Goal: Task Accomplishment & Management: Manage account settings

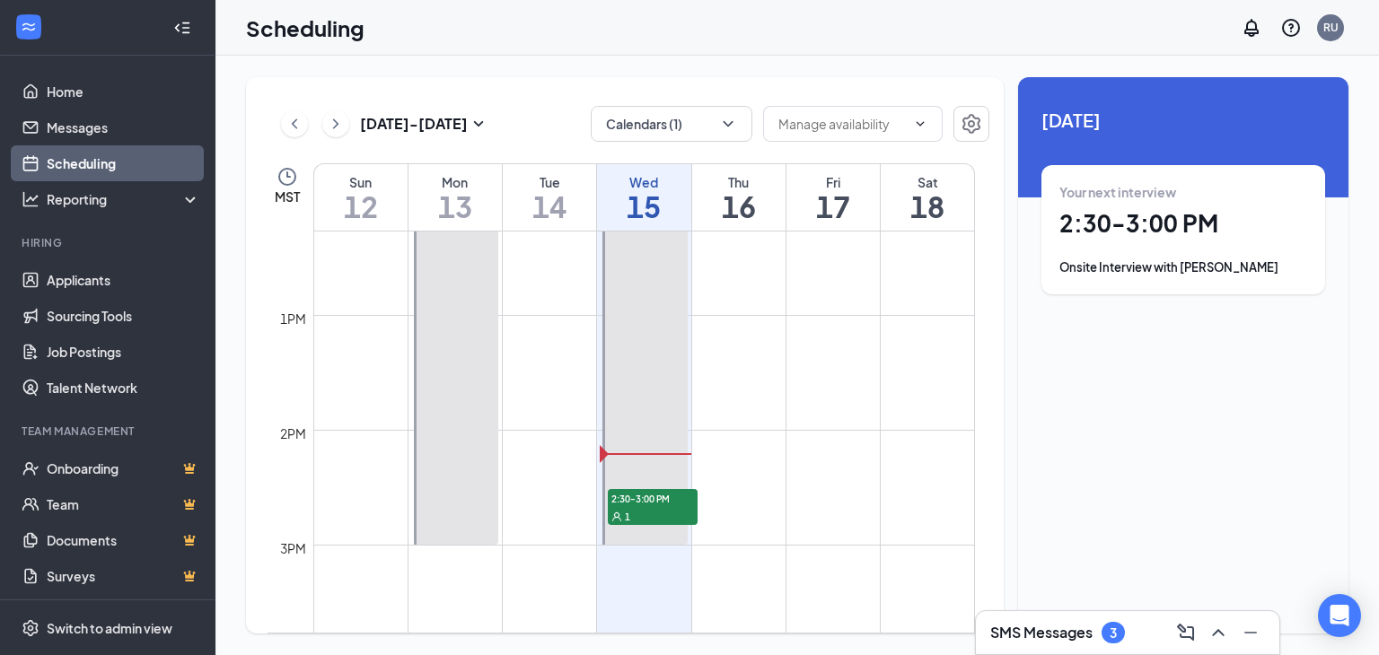
scroll to position [1422, 0]
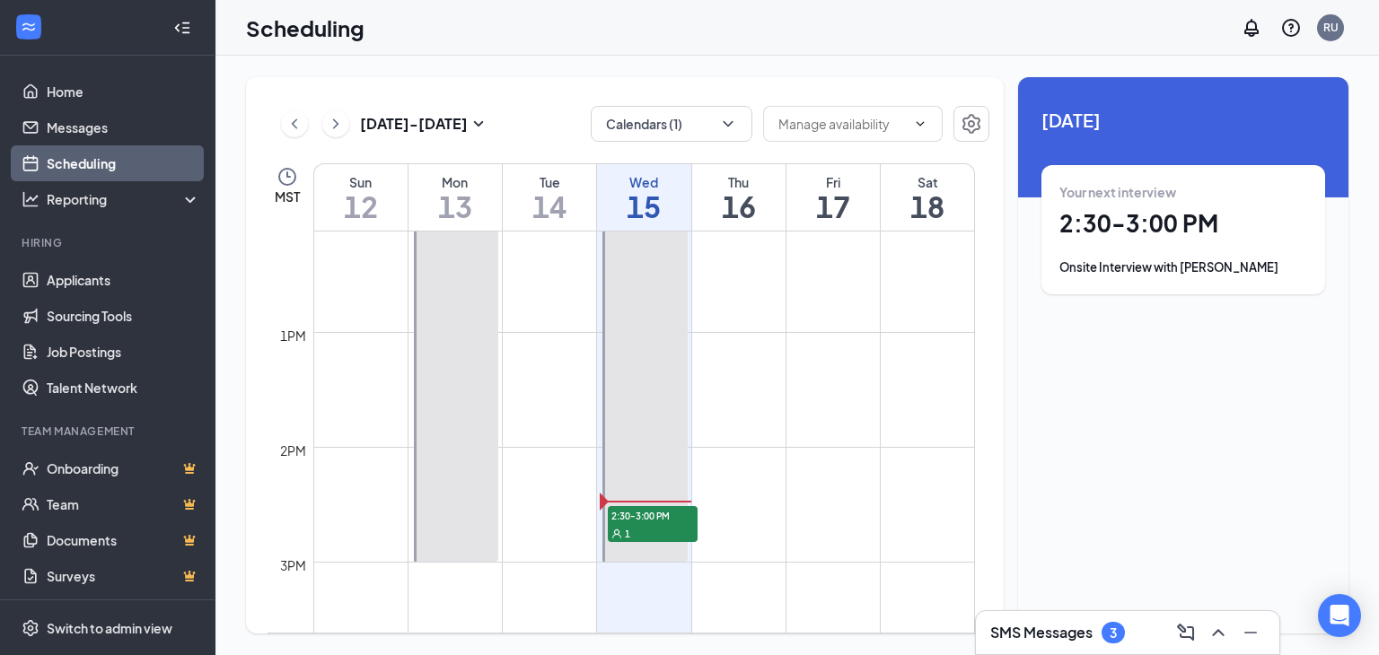
scroll to position [1396, 0]
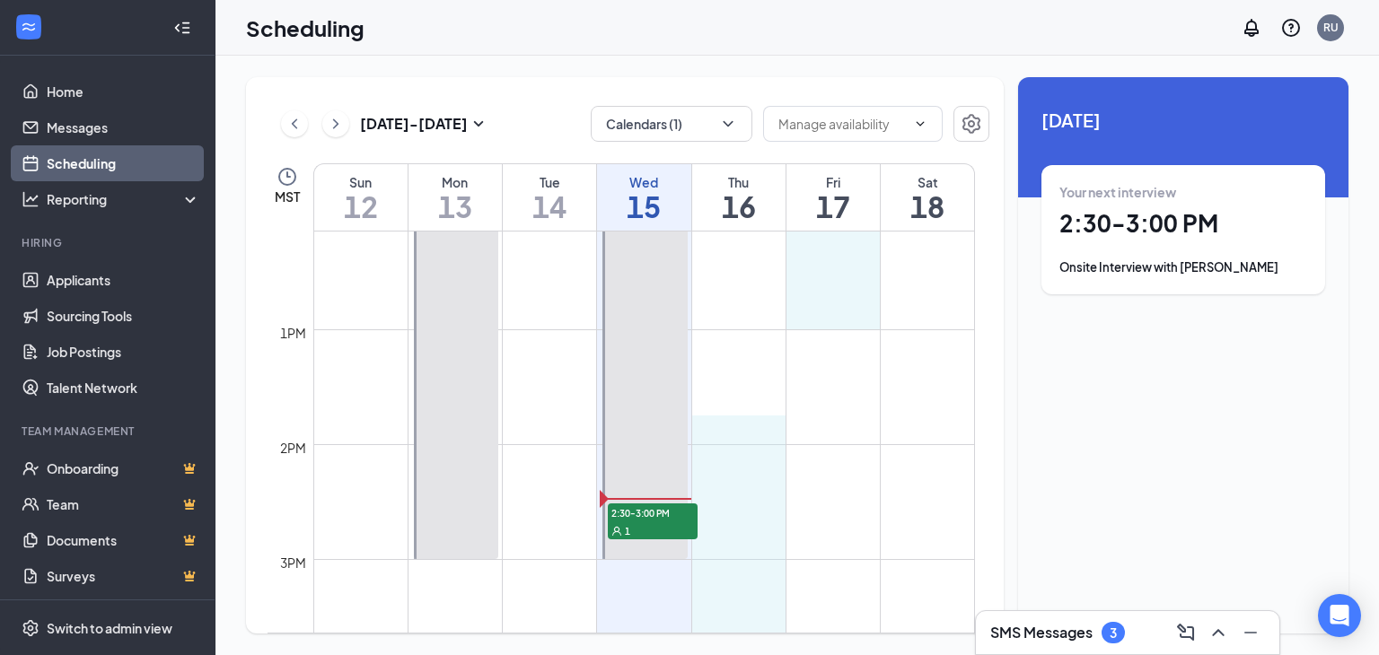
drag, startPoint x: 734, startPoint y: 422, endPoint x: 1374, endPoint y: -78, distance: 812.1
click at [1374, 0] on html "Home Messages Scheduling Reporting Hiring Applicants Sourcing Tools Job Posting…" at bounding box center [689, 327] width 1379 height 655
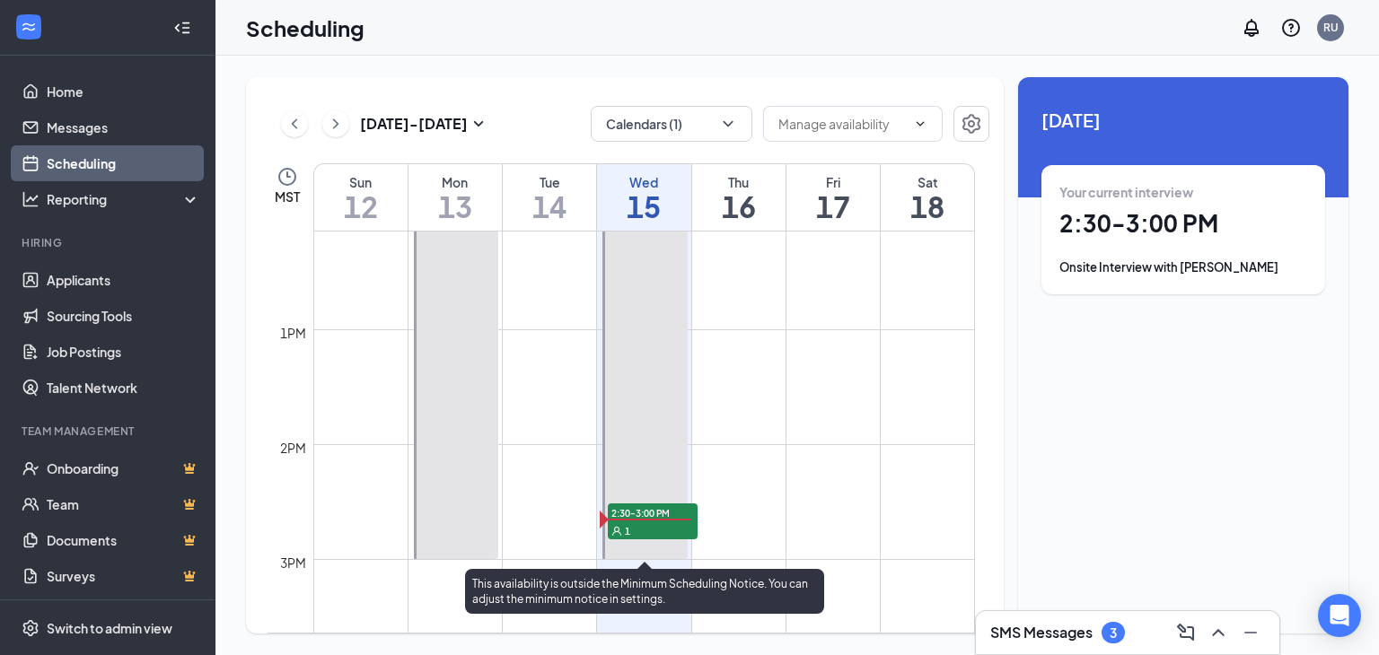
click at [657, 527] on div "1" at bounding box center [653, 530] width 90 height 18
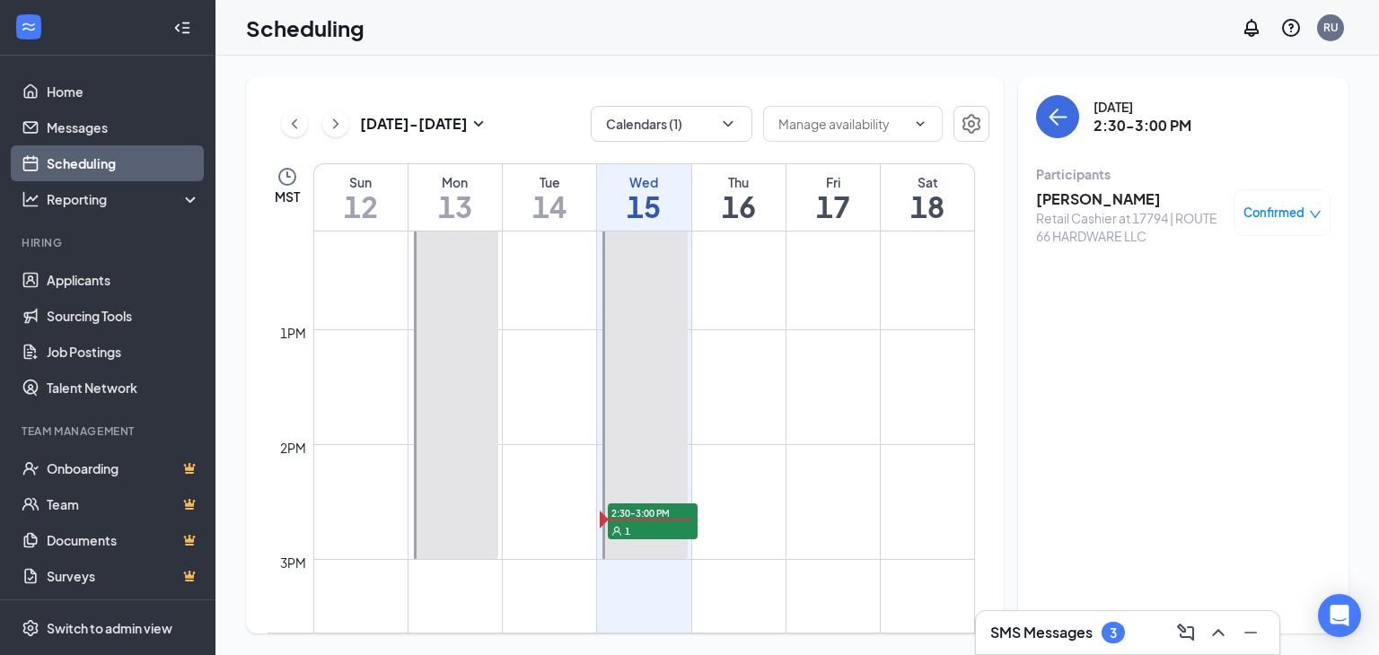
click at [1303, 219] on div "Confirmed" at bounding box center [1282, 213] width 78 height 18
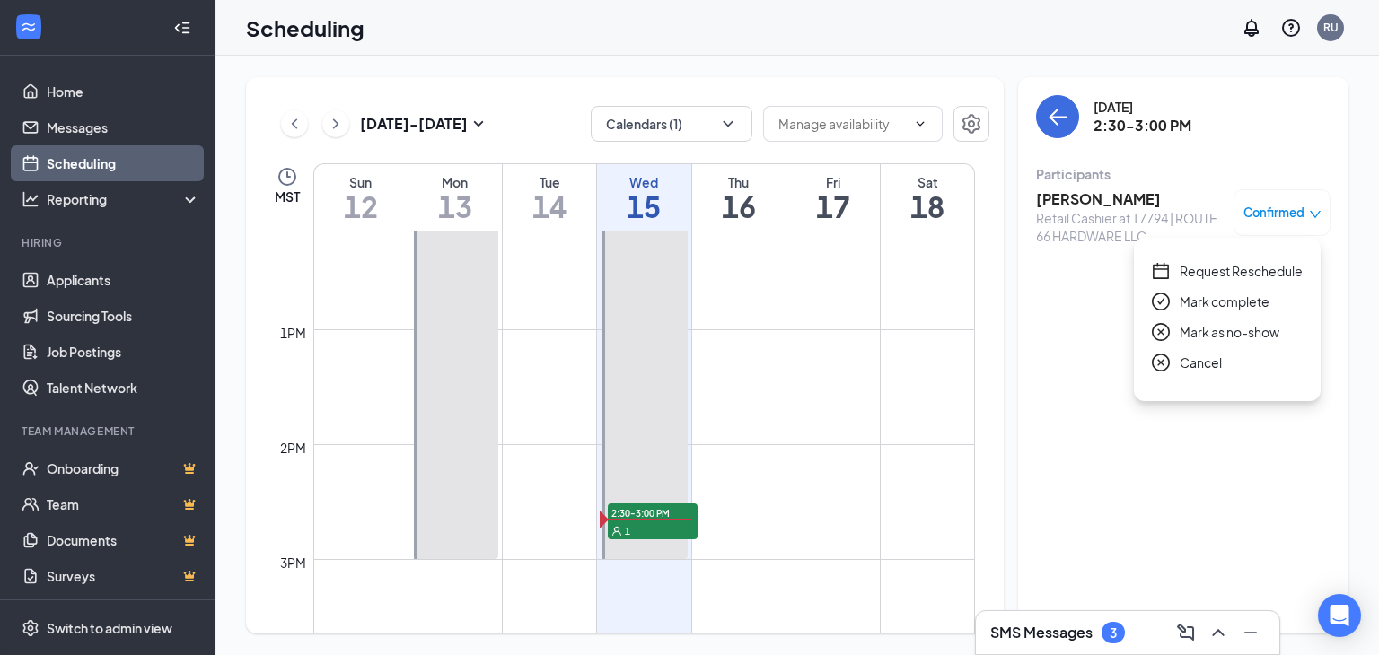
click at [1223, 331] on span "Mark as no-show" at bounding box center [1229, 332] width 100 height 20
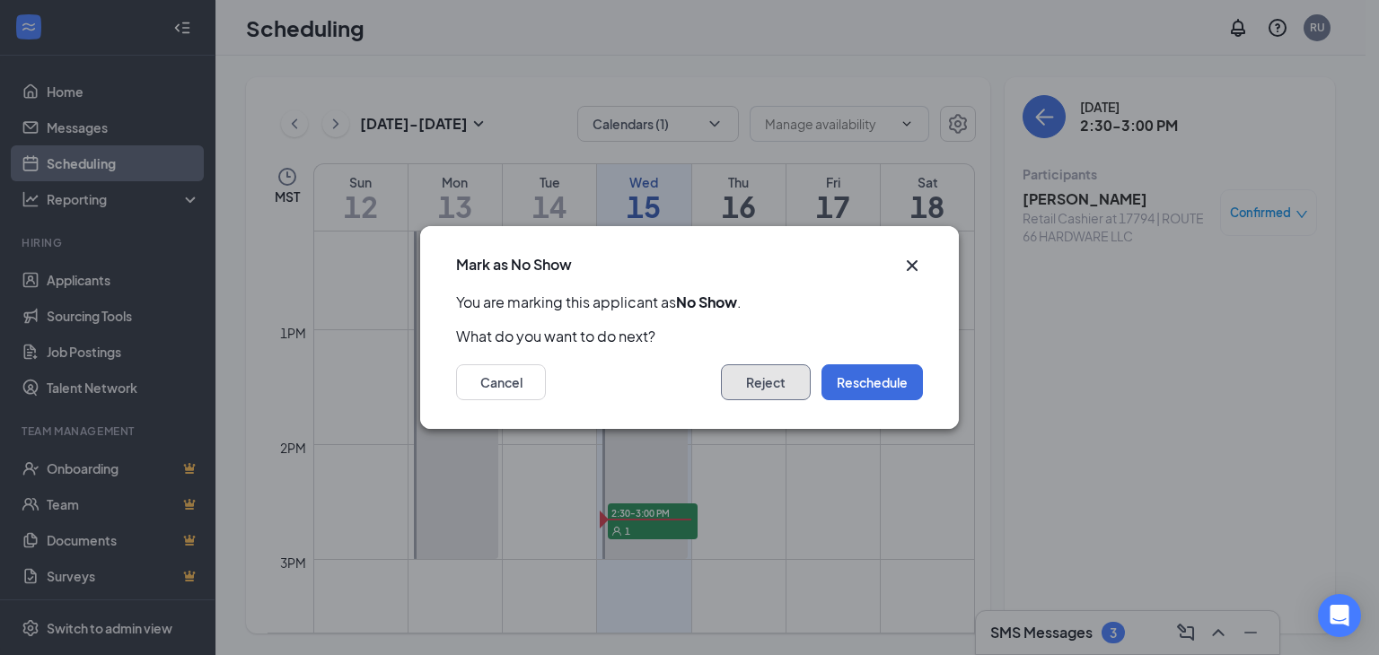
click at [755, 380] on button "Reject" at bounding box center [766, 382] width 90 height 36
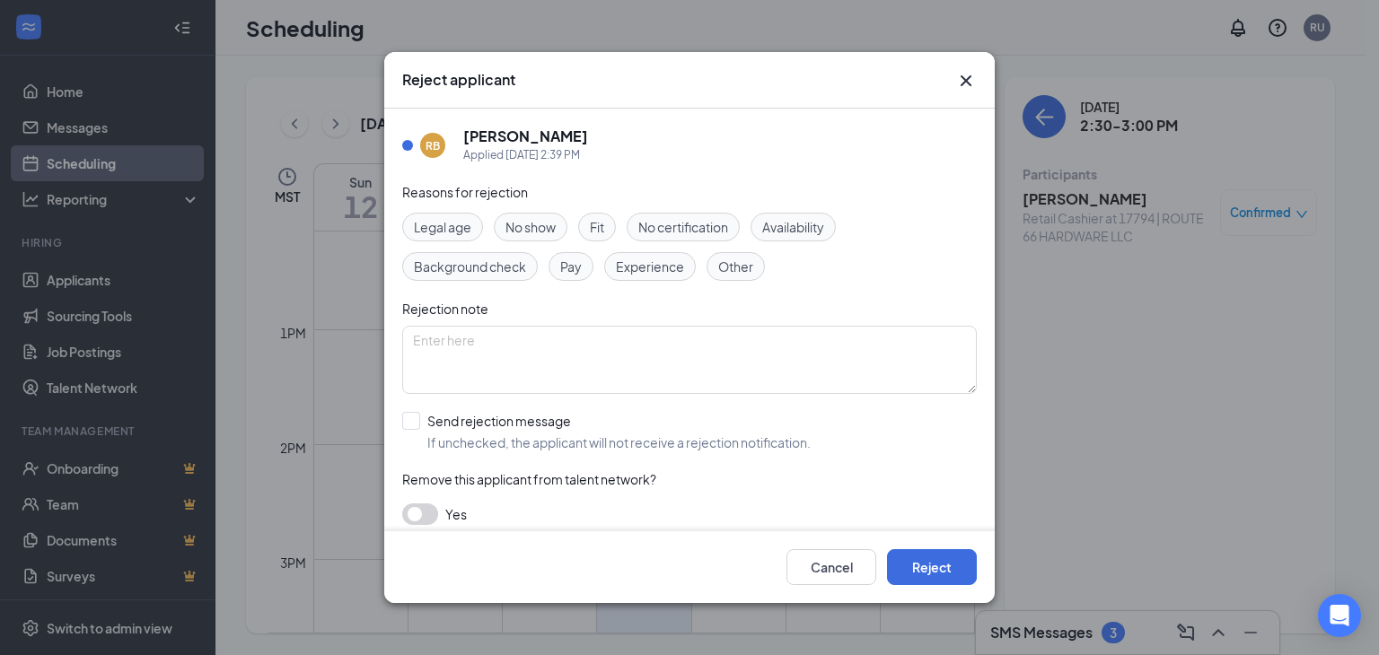
click at [528, 227] on span "No show" at bounding box center [530, 227] width 50 height 20
click at [828, 562] on button "Cancel" at bounding box center [831, 567] width 90 height 36
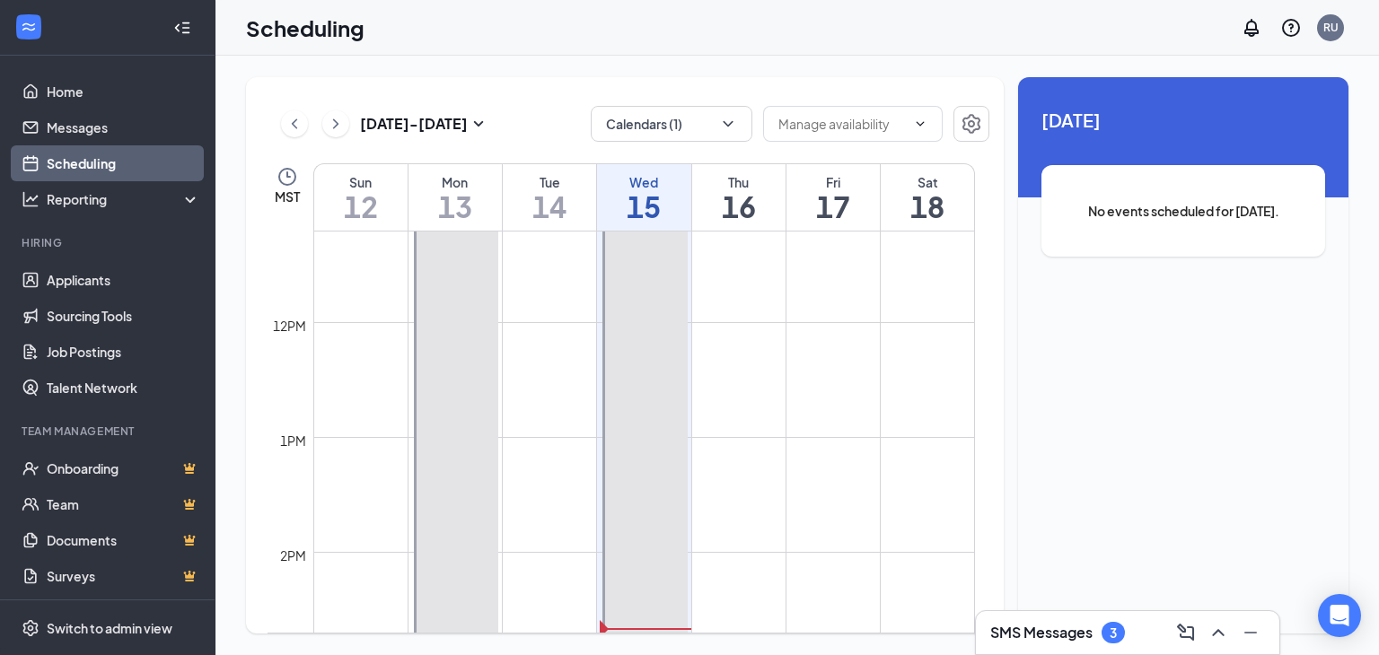
scroll to position [1081, 0]
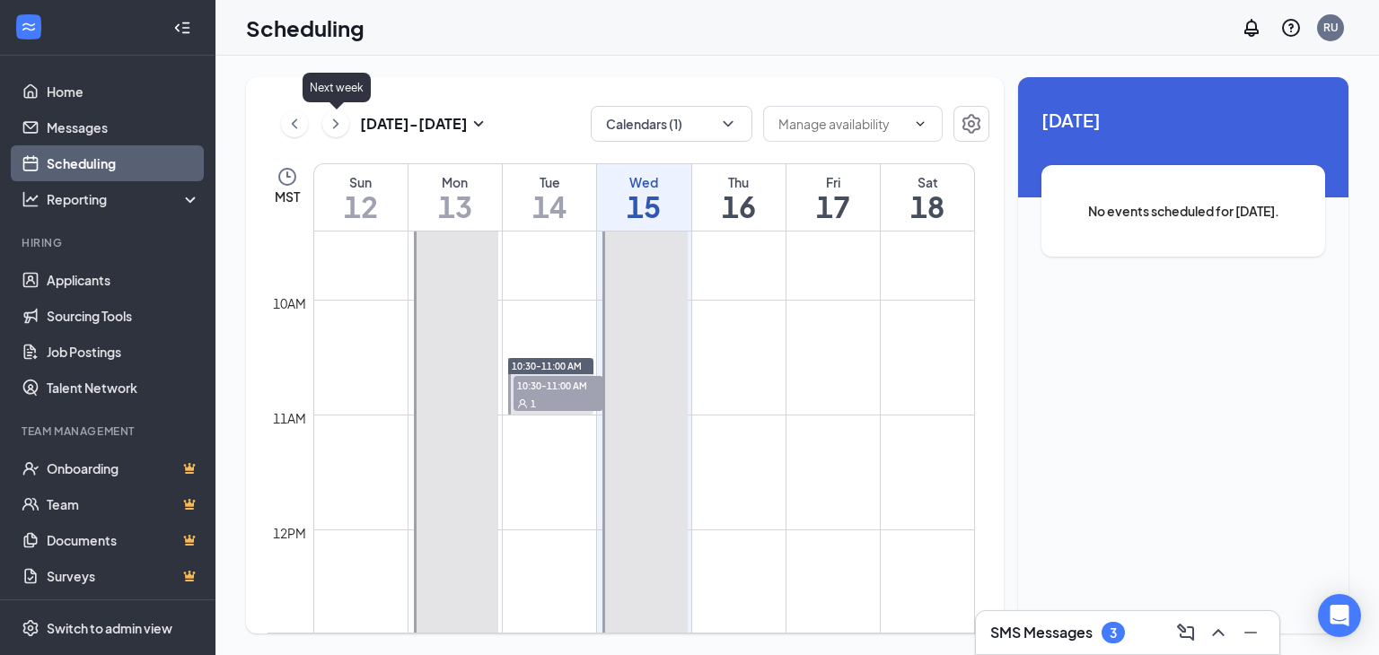
click at [335, 119] on icon "ChevronRight" at bounding box center [336, 124] width 18 height 22
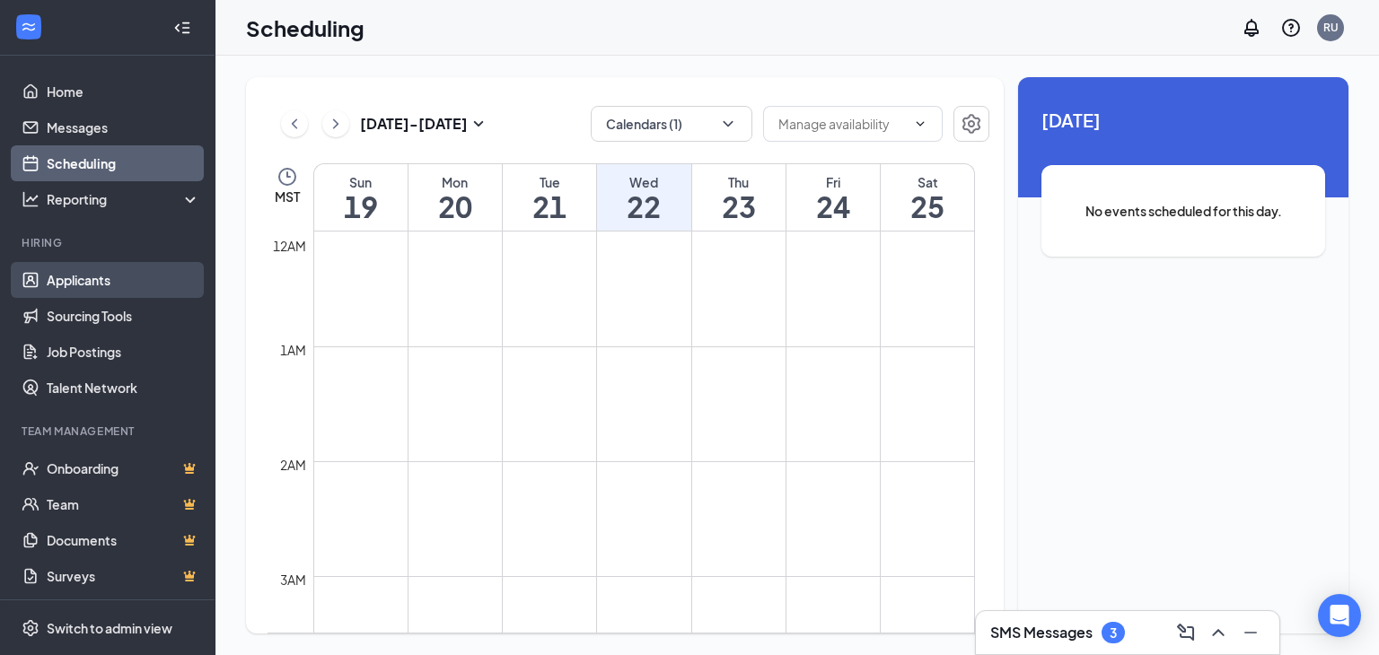
click at [89, 279] on link "Applicants" at bounding box center [123, 280] width 153 height 36
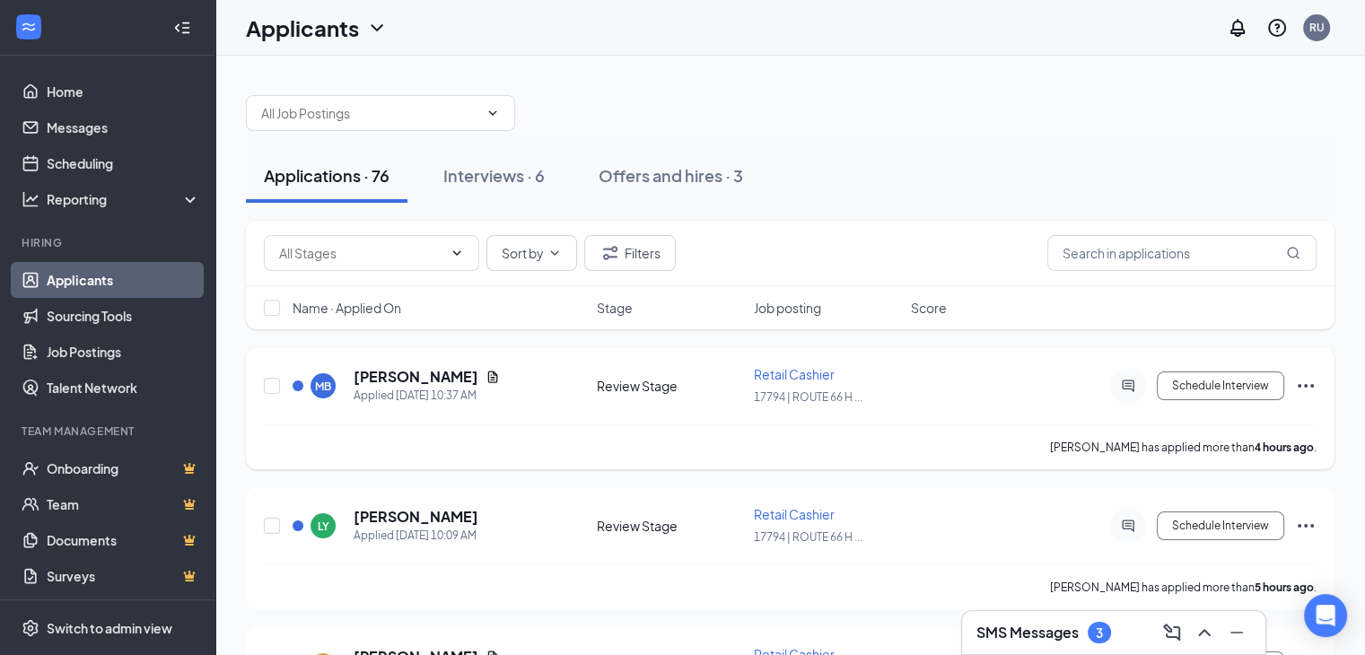
click at [820, 372] on span "Retail Cashier" at bounding box center [794, 374] width 81 height 16
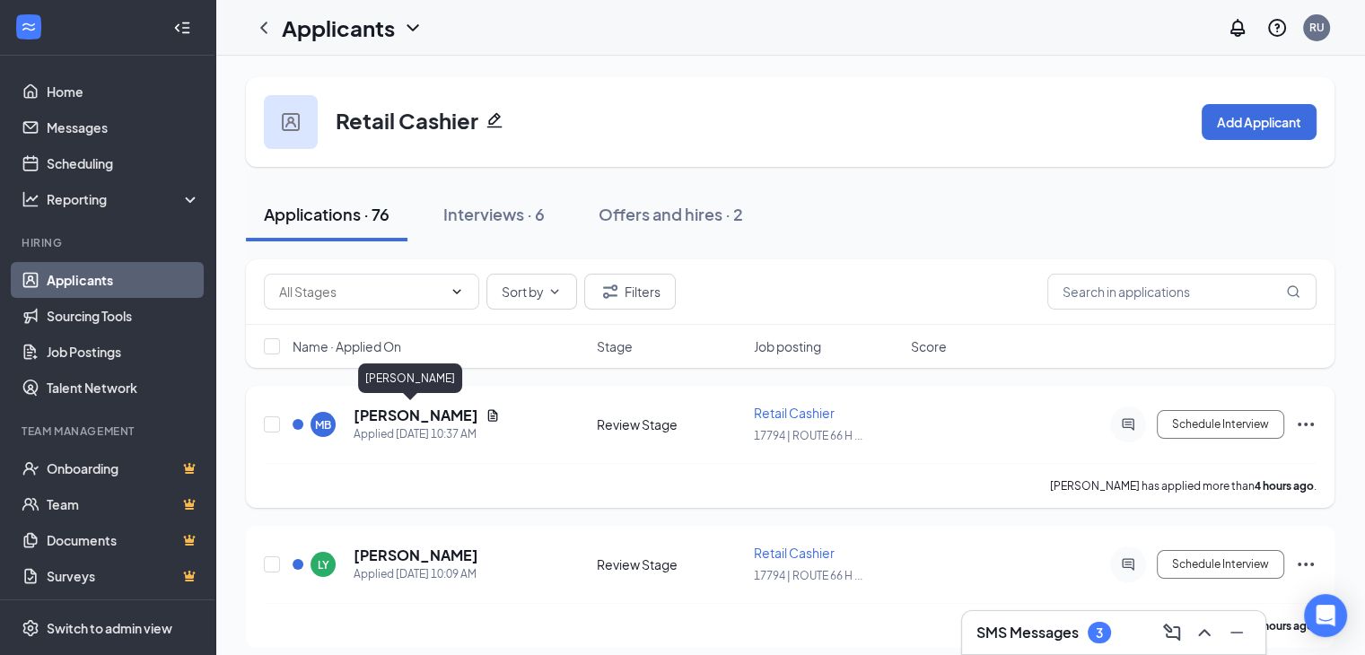
click at [390, 414] on h5 "[PERSON_NAME]" at bounding box center [416, 416] width 125 height 20
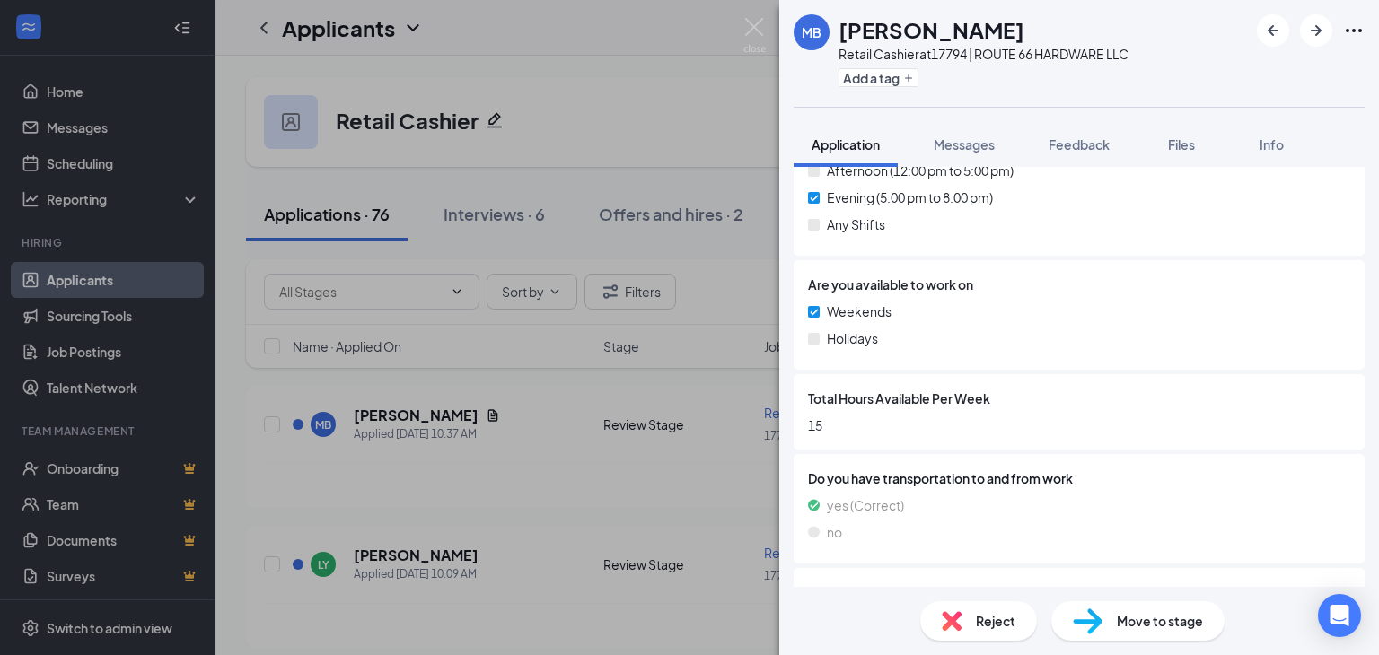
scroll to position [674, 0]
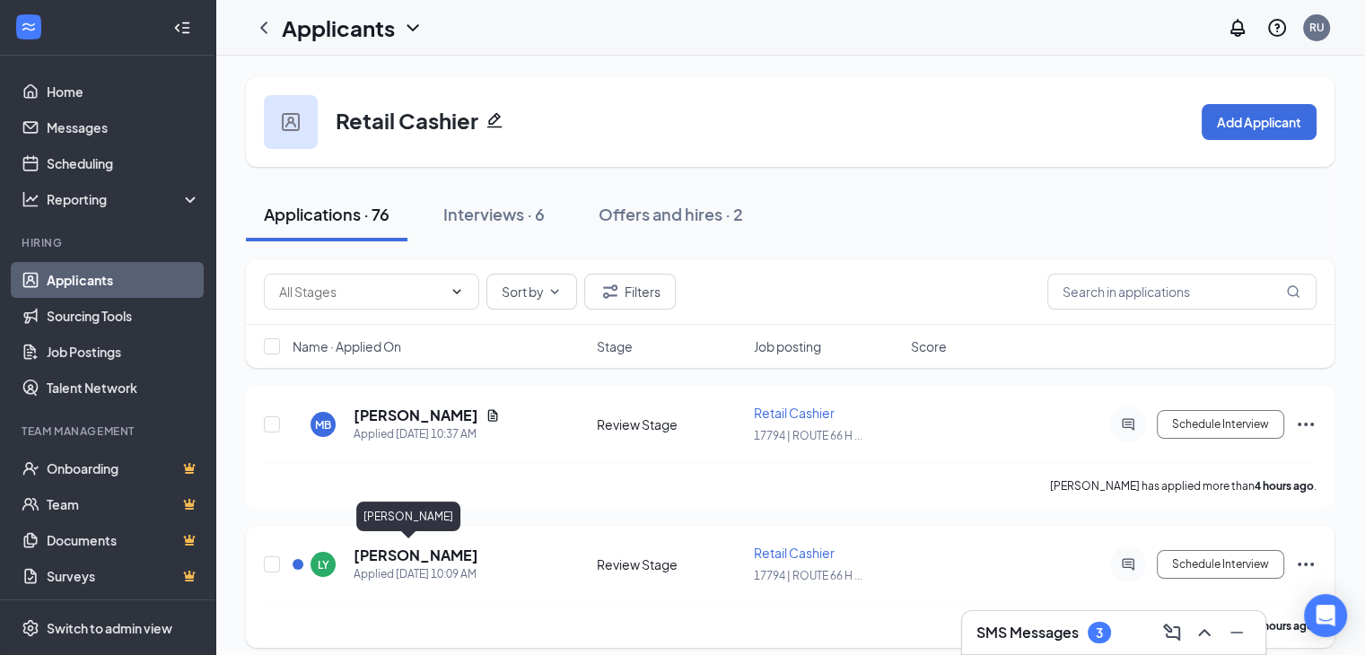
click at [407, 554] on h5 "[PERSON_NAME]" at bounding box center [416, 556] width 125 height 20
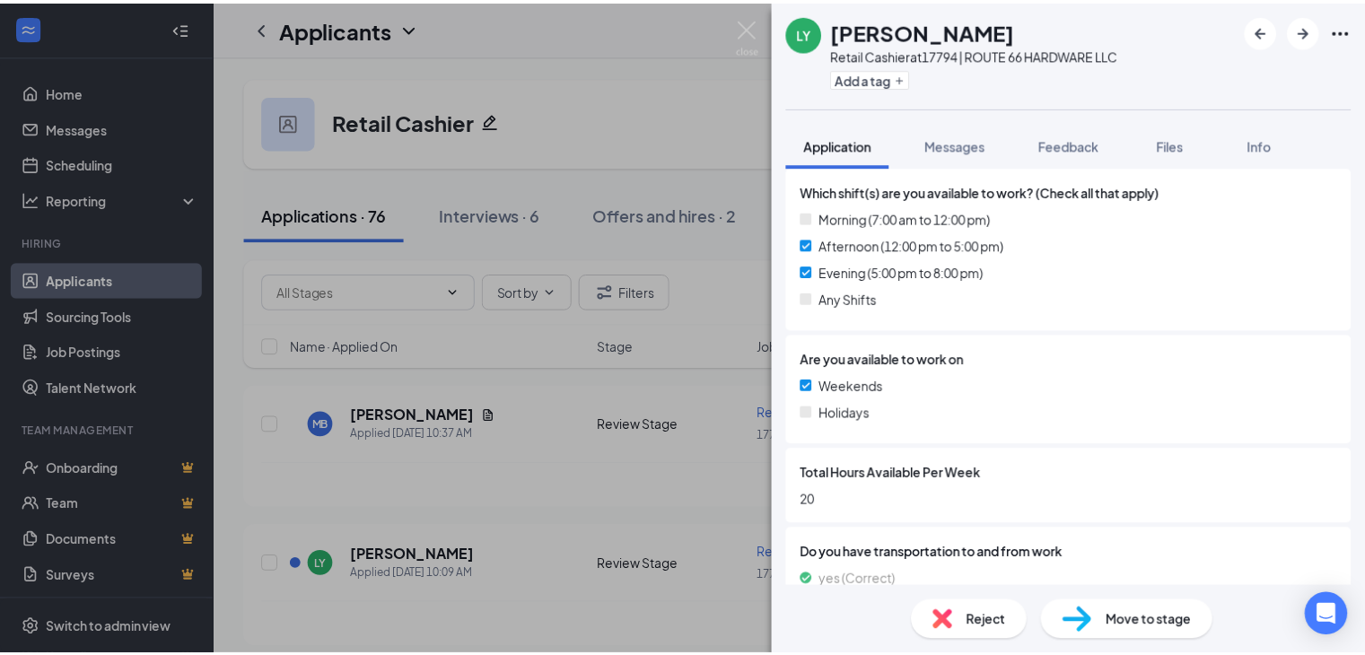
scroll to position [653, 0]
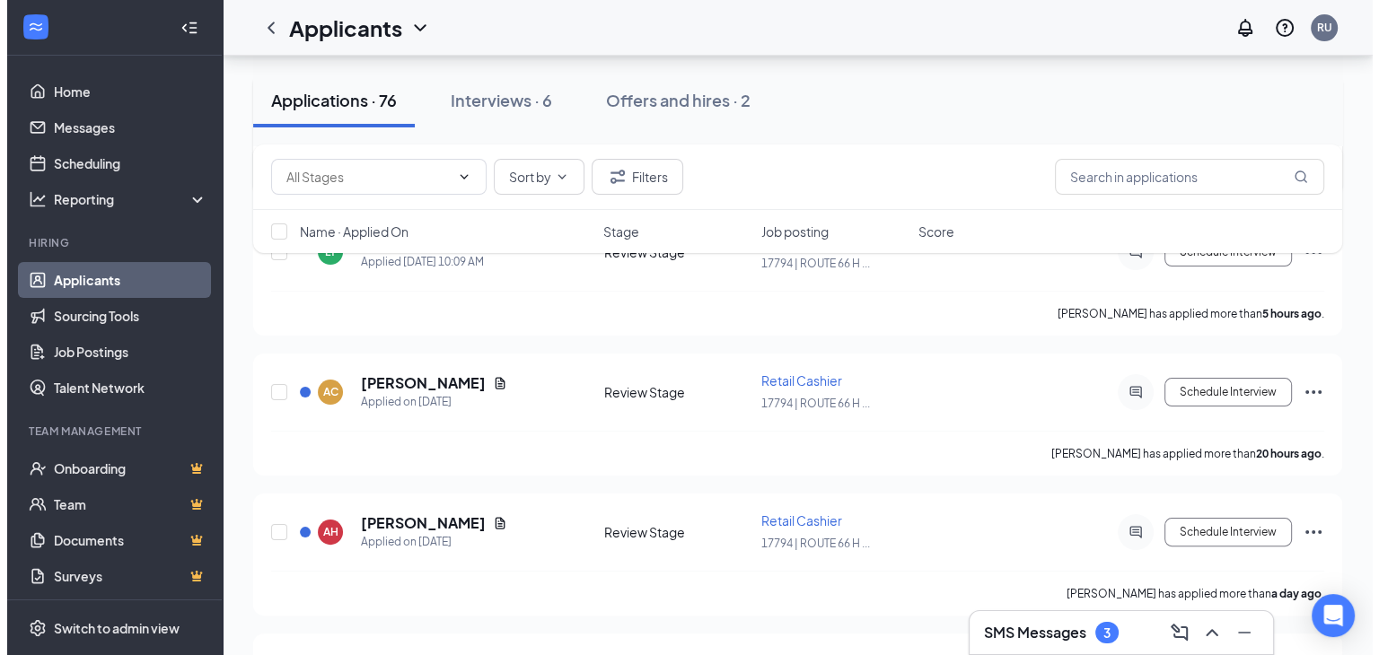
scroll to position [341, 0]
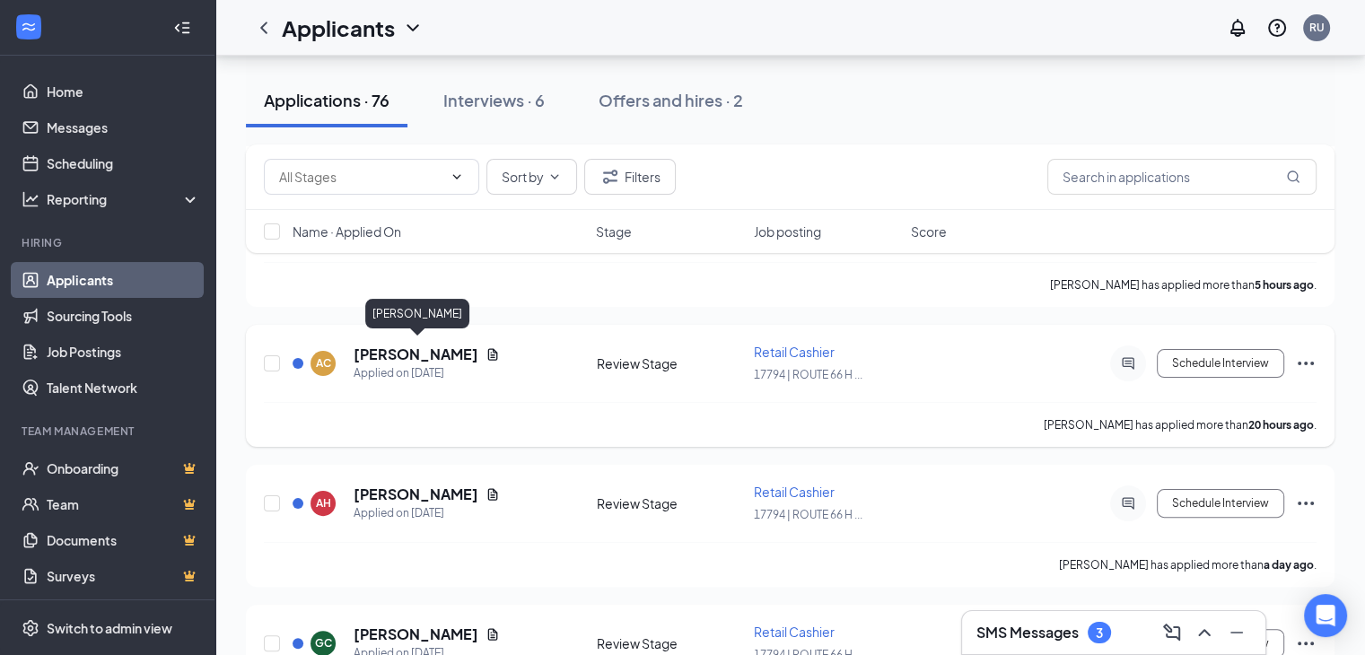
click at [424, 348] on h5 "[PERSON_NAME]" at bounding box center [416, 355] width 125 height 20
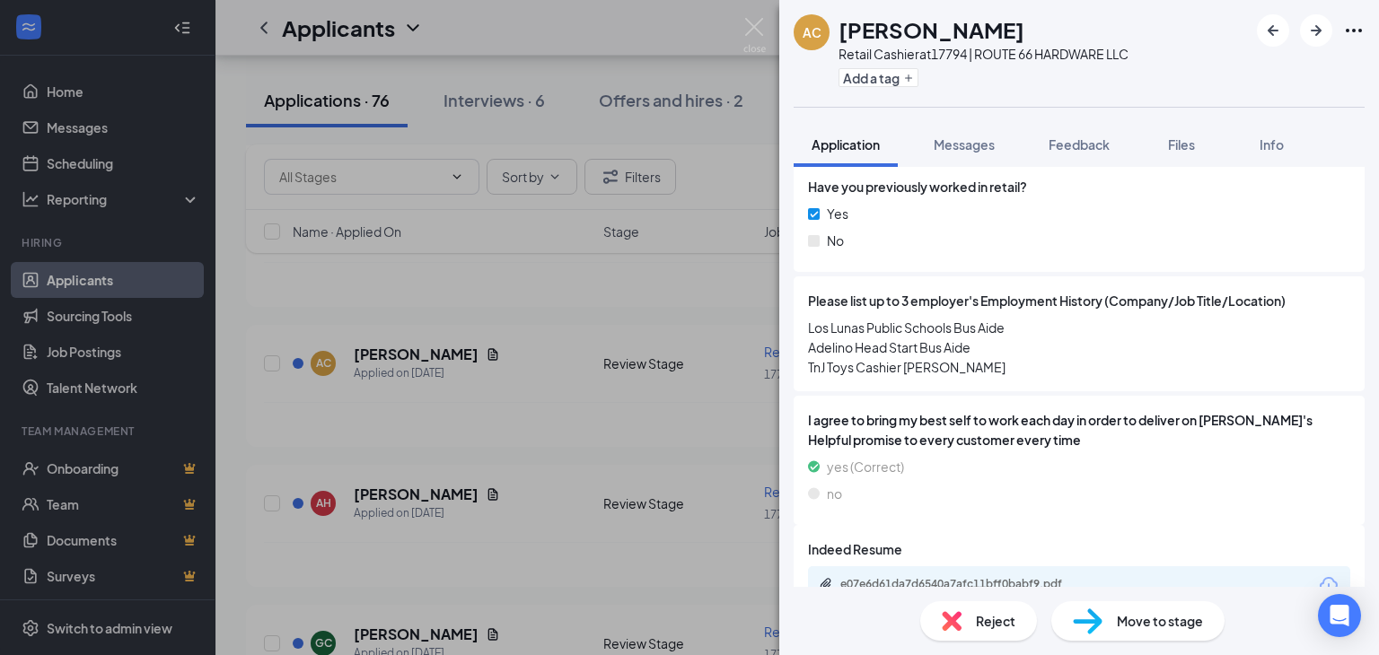
scroll to position [1345, 0]
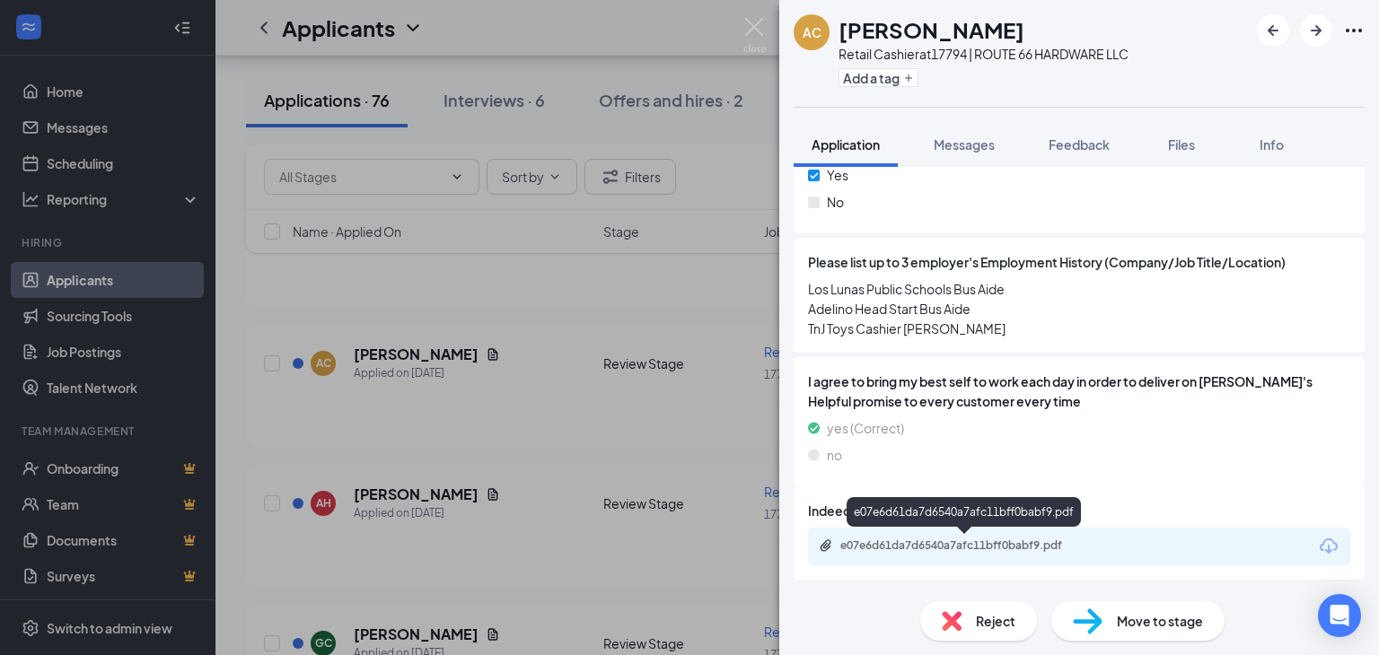
click at [980, 544] on div "e07e6d61da7d6540a7afc11bff0babf9.pdf" at bounding box center [965, 546] width 251 height 14
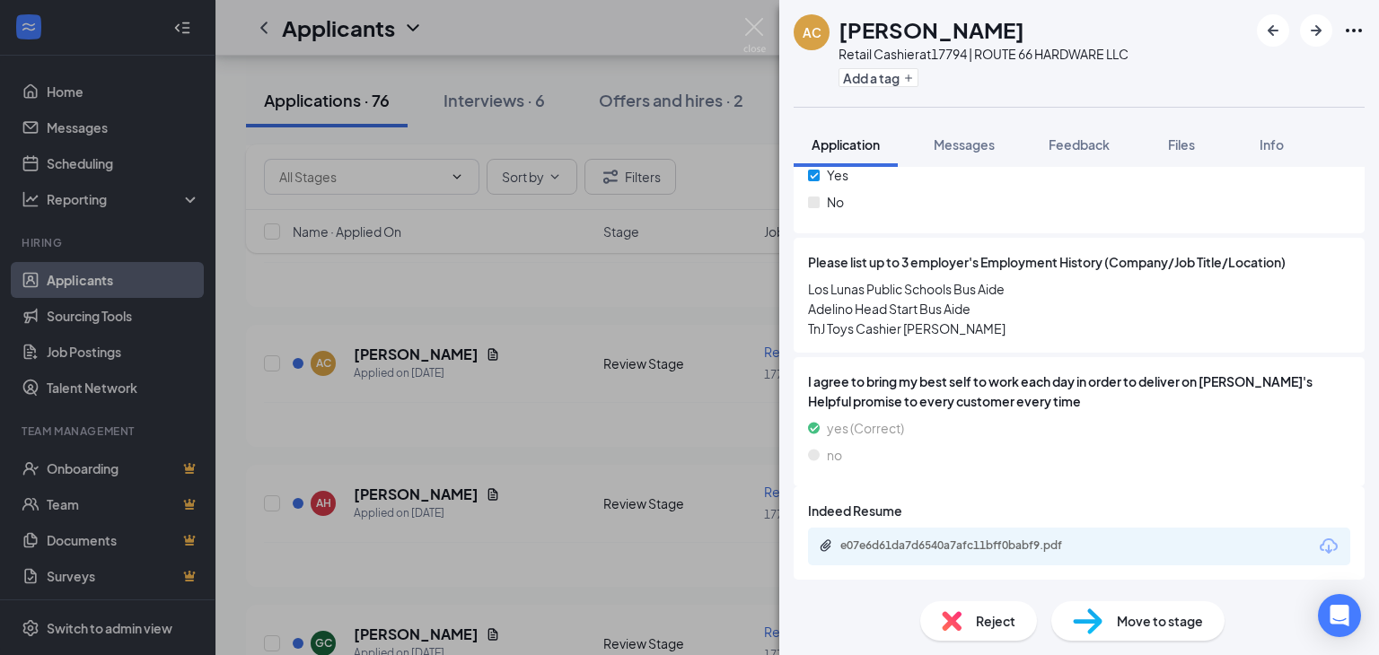
scroll to position [1339, 0]
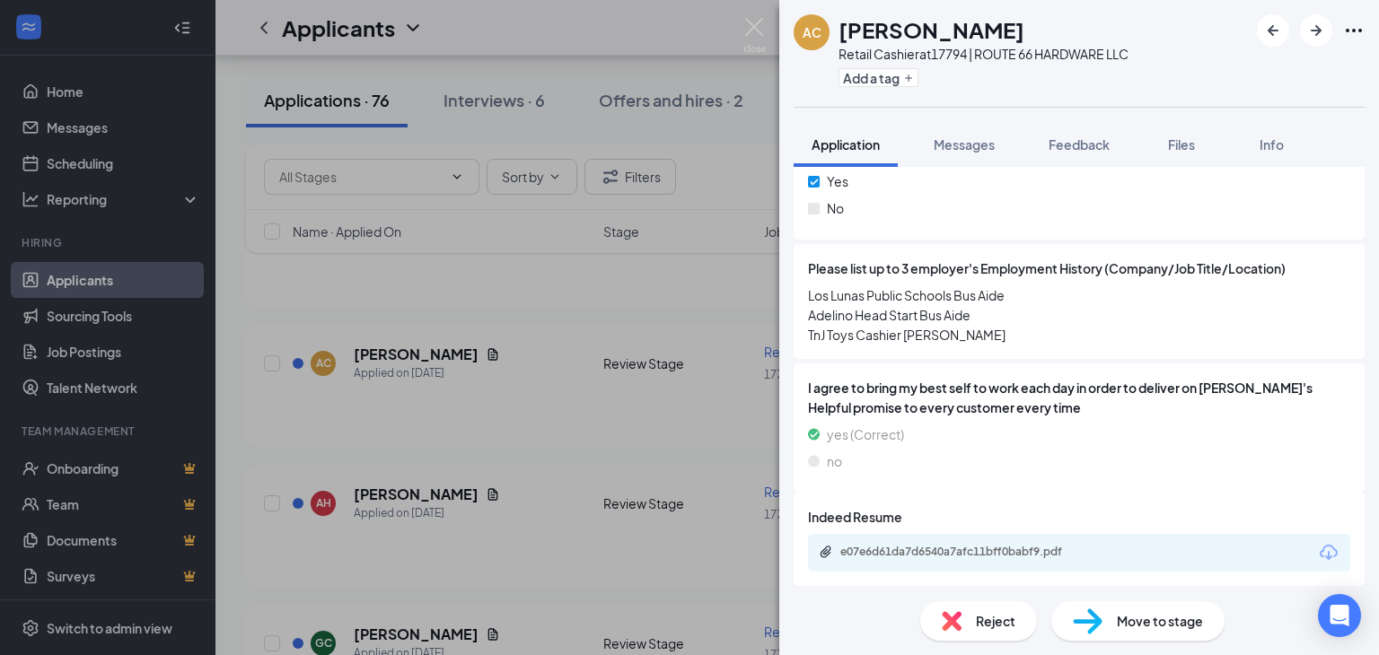
click at [1117, 618] on span "Move to stage" at bounding box center [1160, 621] width 86 height 20
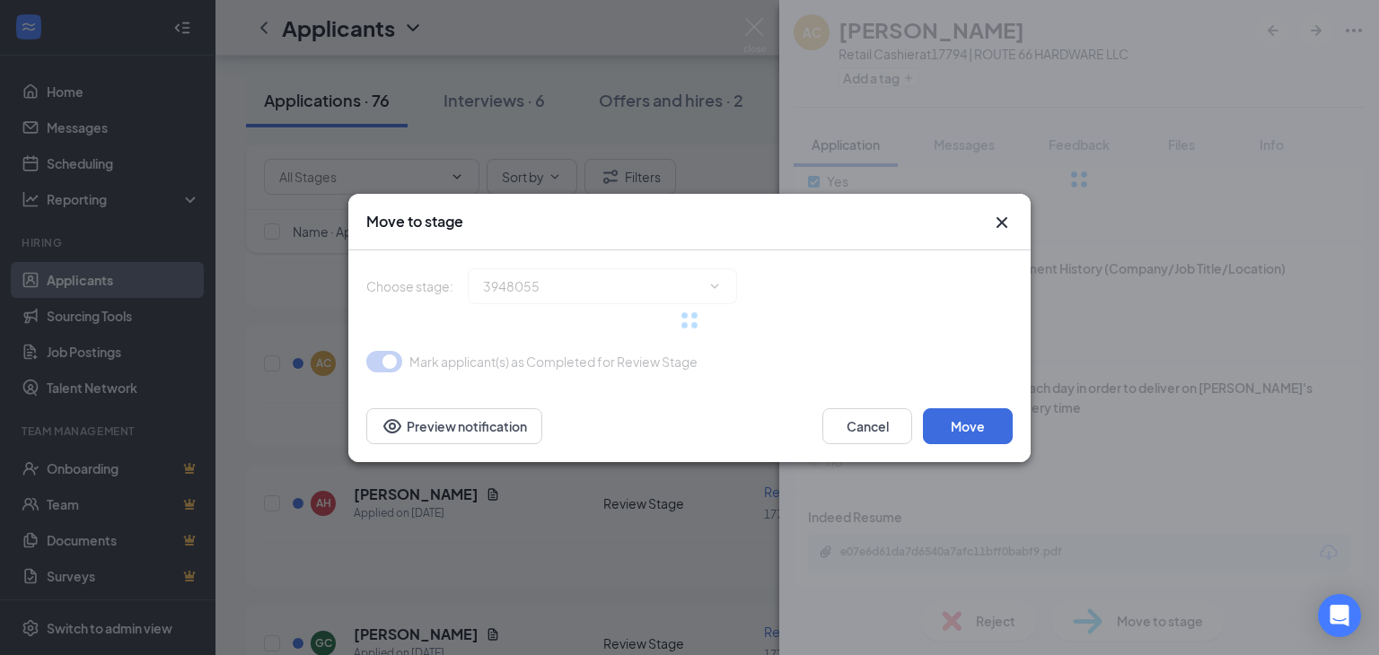
type input "Onsite Interview (next stage)"
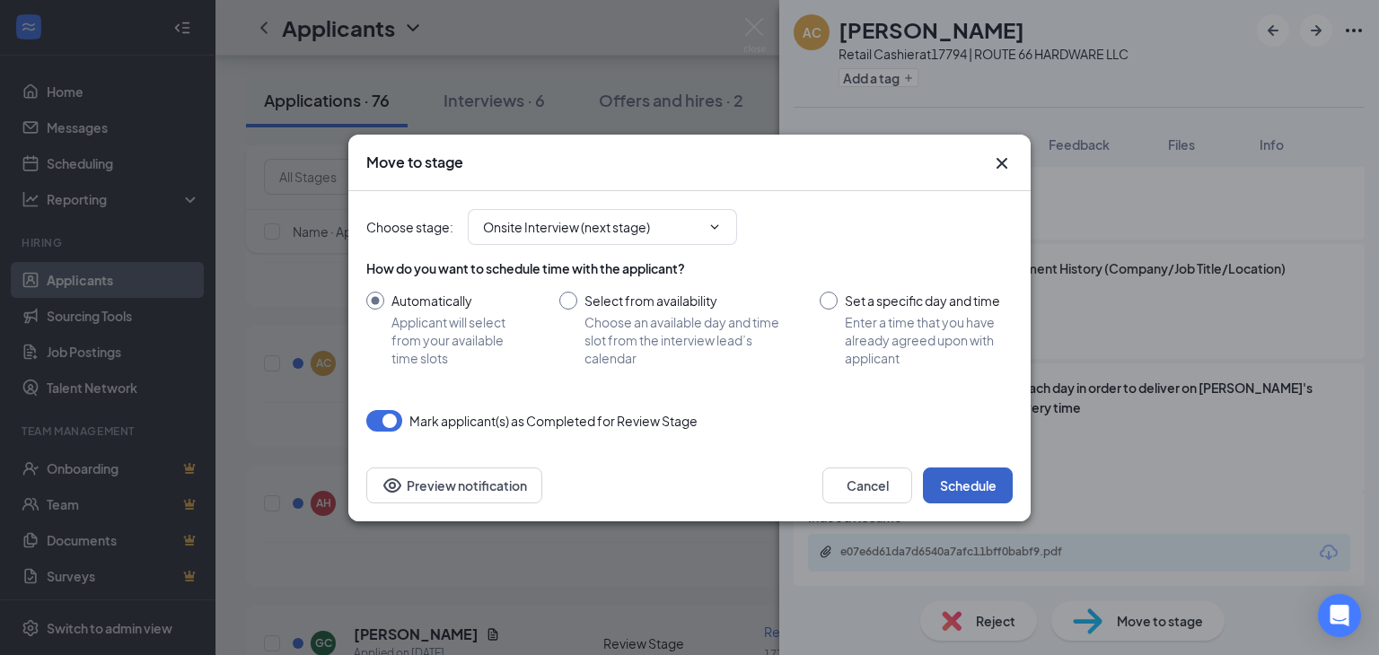
click at [966, 482] on button "Schedule" at bounding box center [968, 486] width 90 height 36
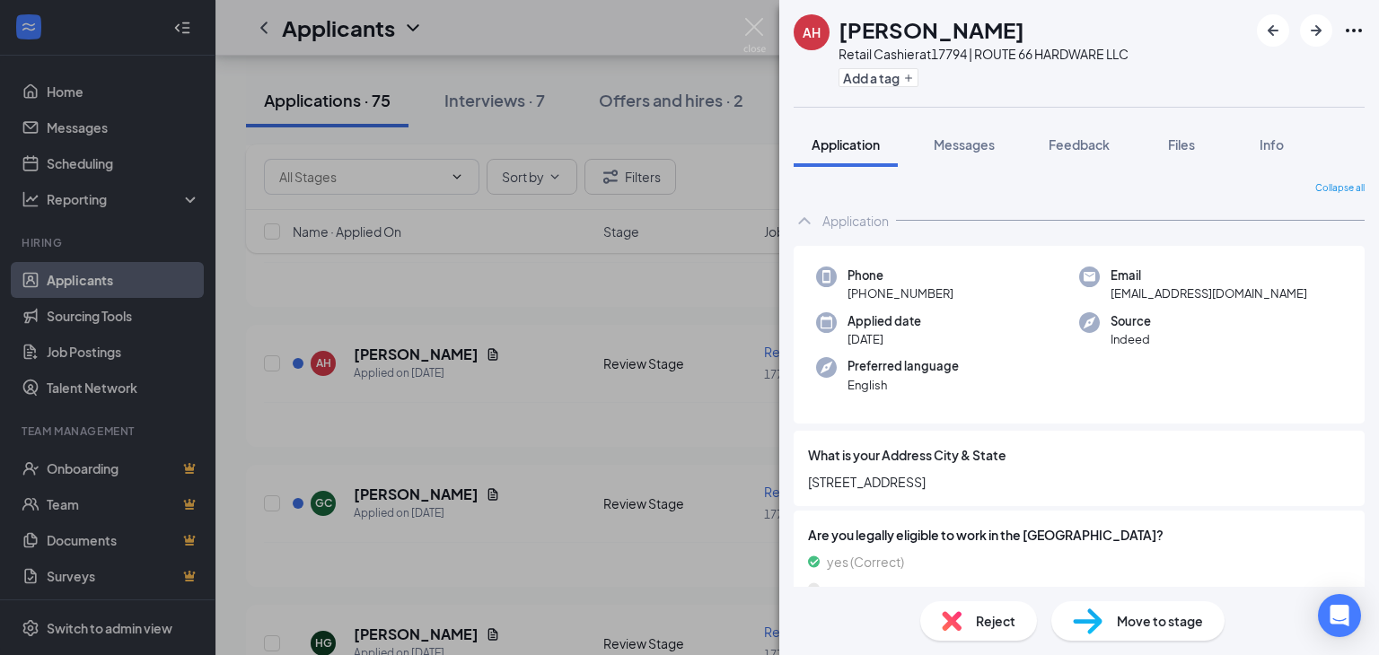
click at [398, 345] on div "AH [PERSON_NAME] Retail Cashier at [GEOGRAPHIC_DATA] | ROUTE 66 HARDWARE LLC Ad…" at bounding box center [689, 327] width 1379 height 655
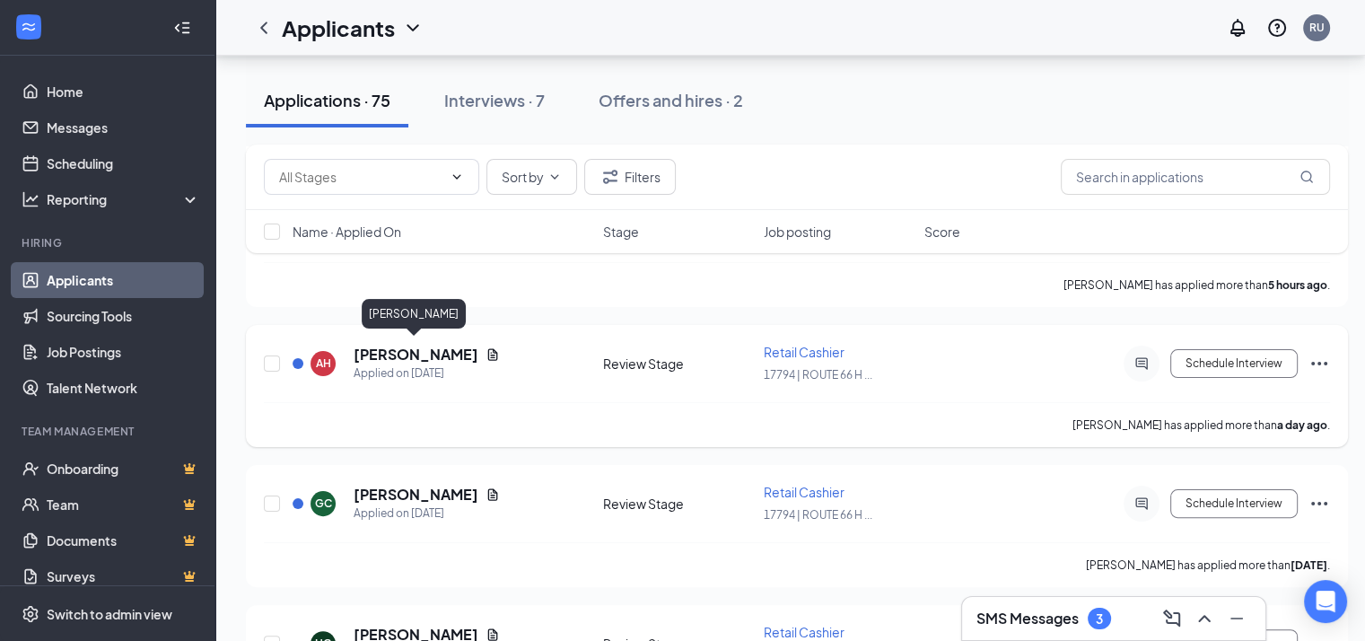
click at [399, 346] on h5 "[PERSON_NAME]" at bounding box center [416, 355] width 125 height 20
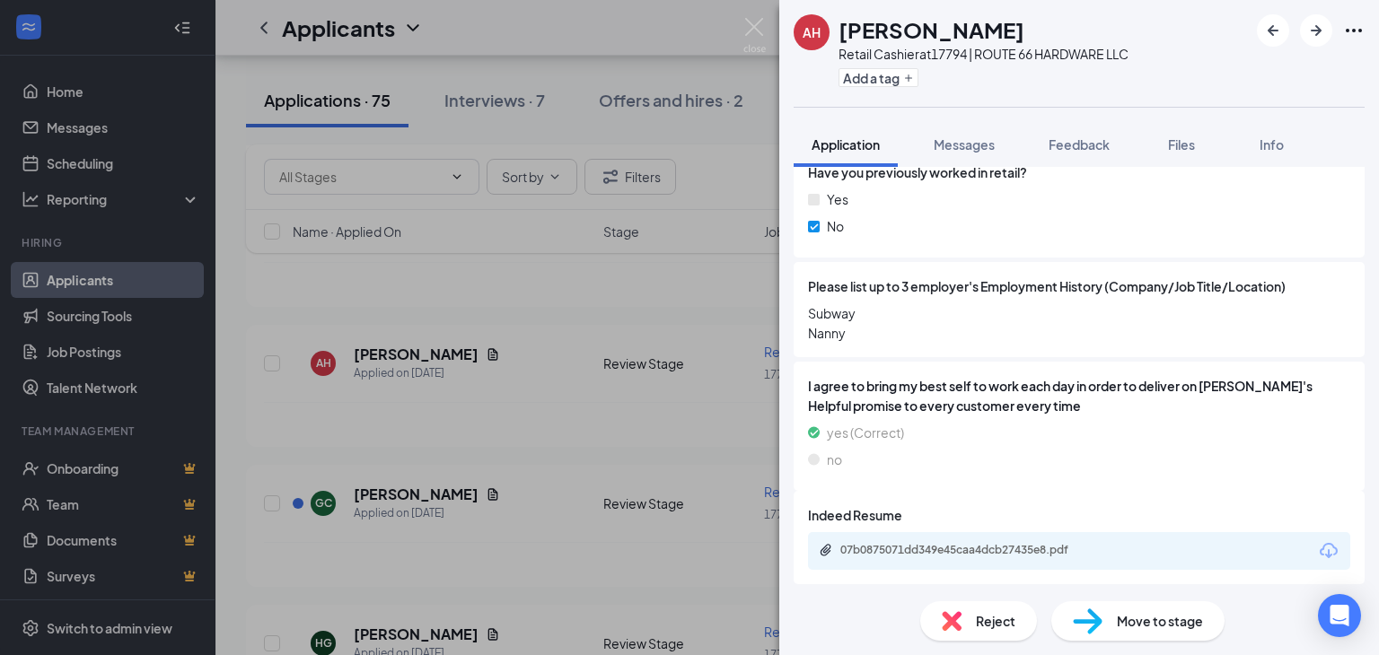
scroll to position [1326, 0]
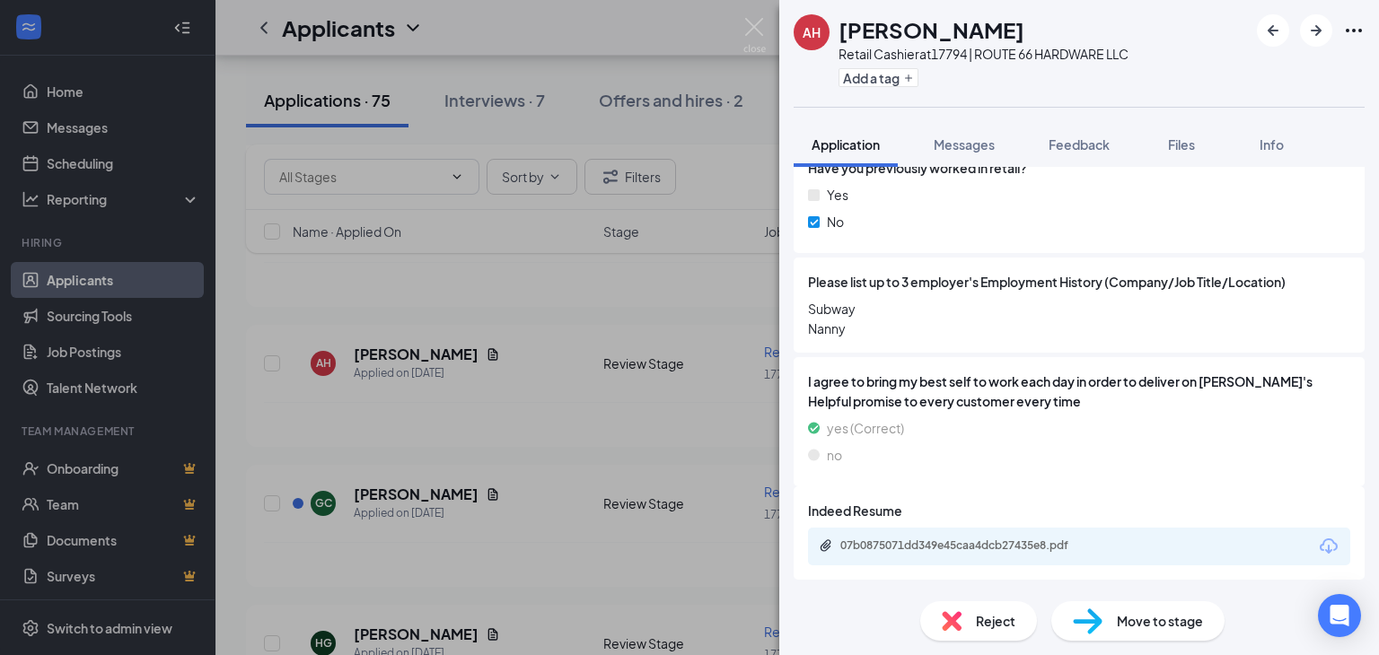
click at [535, 465] on div "AH [PERSON_NAME] Retail Cashier at [GEOGRAPHIC_DATA] | ROUTE 66 HARDWARE LLC Ad…" at bounding box center [689, 327] width 1379 height 655
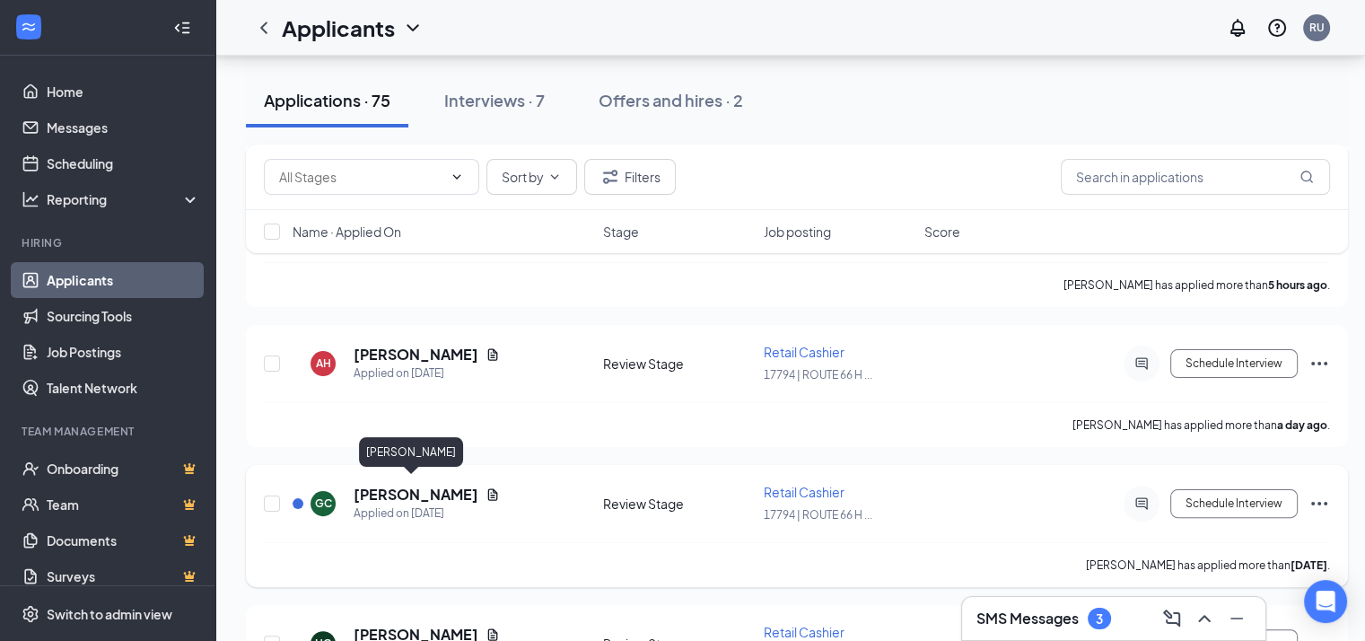
click at [406, 490] on h5 "[PERSON_NAME]" at bounding box center [416, 495] width 125 height 20
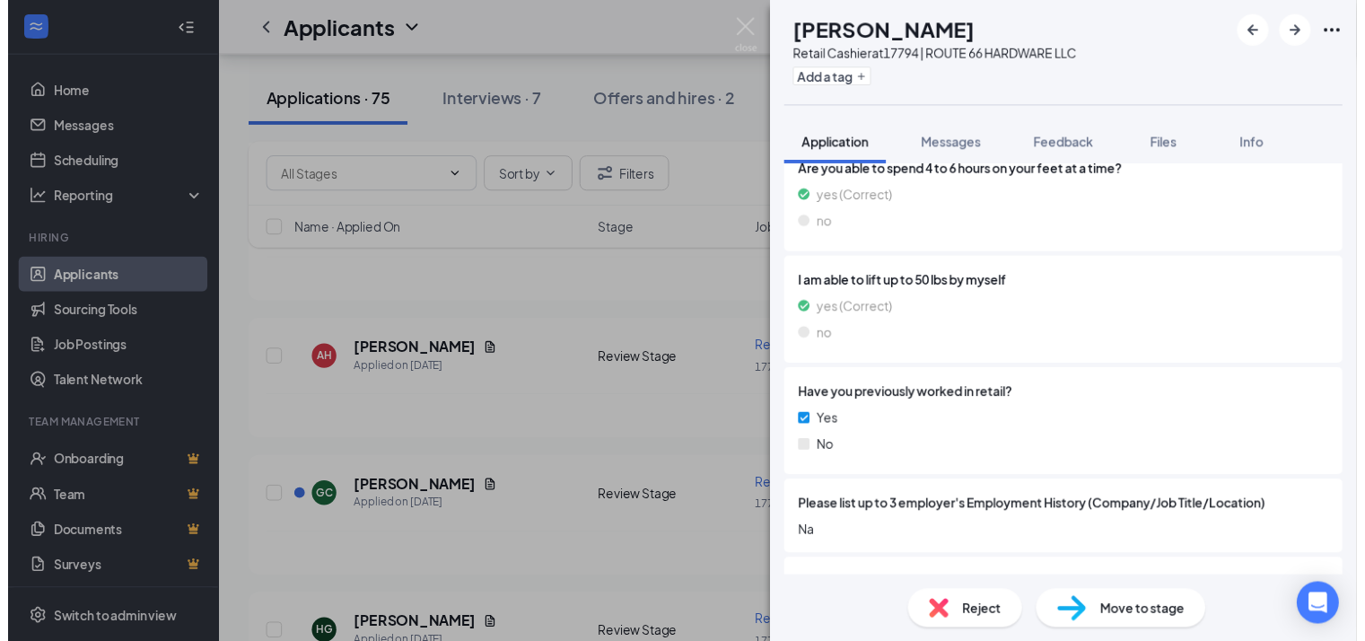
scroll to position [1306, 0]
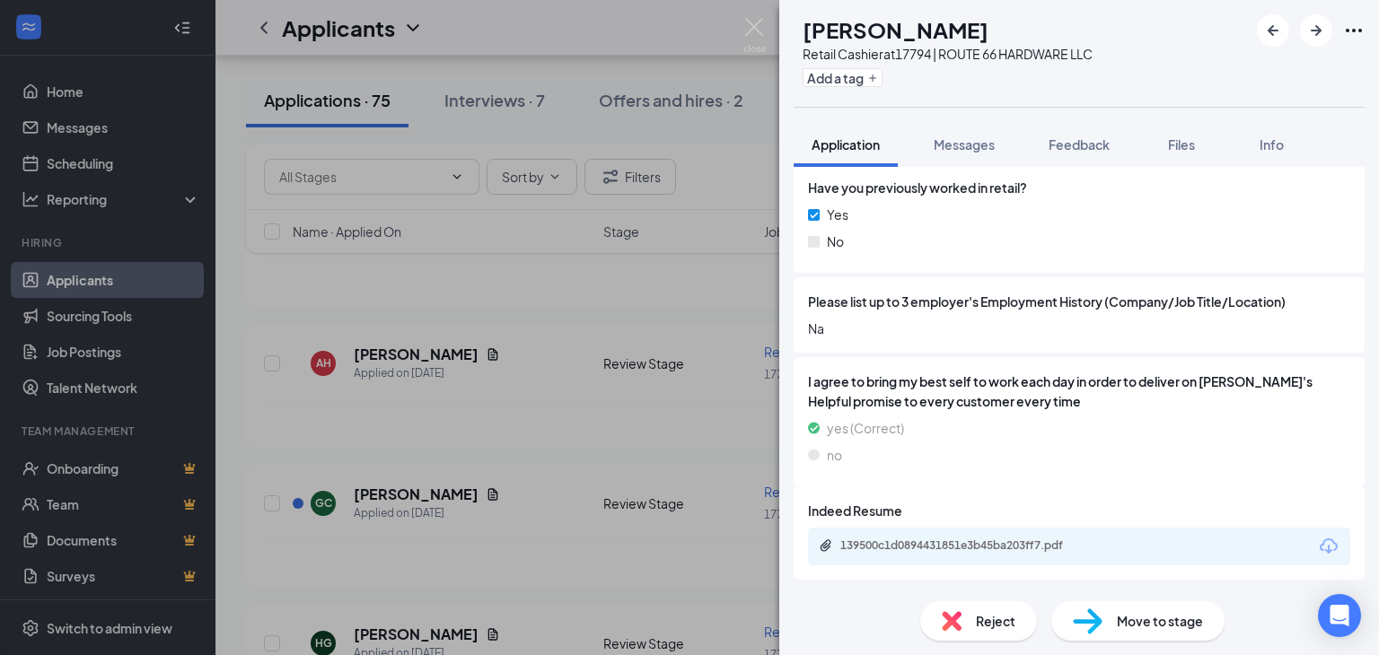
click at [504, 478] on div "[PERSON_NAME] Retail Cashier at 17794 | ROUTE 66 HARDWARE LLC Add a tag Applica…" at bounding box center [689, 327] width 1379 height 655
